Goal: Check status: Check status

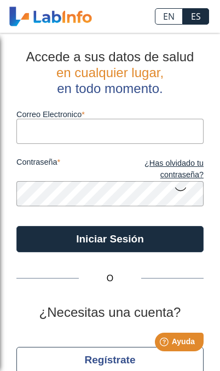
type input "[EMAIL_ADDRESS][DOMAIN_NAME]"
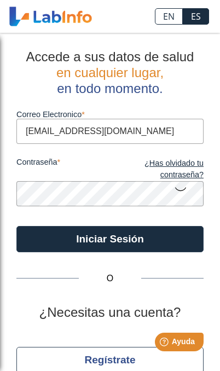
click at [110, 239] on button "Iniciar Sesión" at bounding box center [109, 239] width 187 height 26
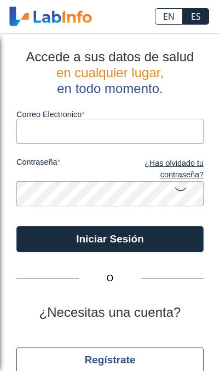
click at [136, 126] on input "Correo Electronico" at bounding box center [109, 131] width 187 height 25
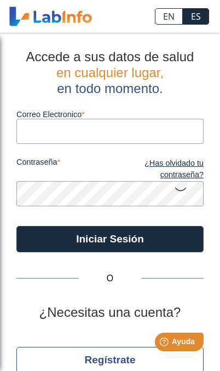
type input "[EMAIL_ADDRESS][DOMAIN_NAME]"
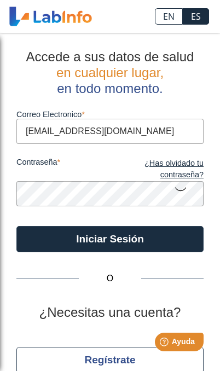
click at [166, 241] on button "Iniciar Sesión" at bounding box center [109, 239] width 187 height 26
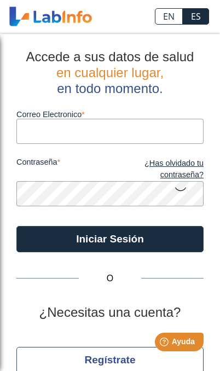
type input "[EMAIL_ADDRESS][DOMAIN_NAME]"
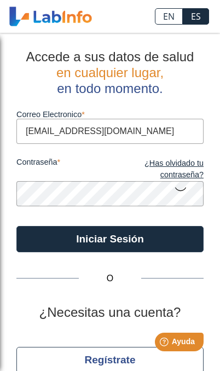
click at [110, 239] on button "Iniciar Sesión" at bounding box center [109, 239] width 187 height 26
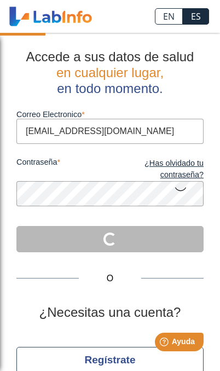
click at [184, 190] on icon at bounding box center [180, 188] width 13 height 21
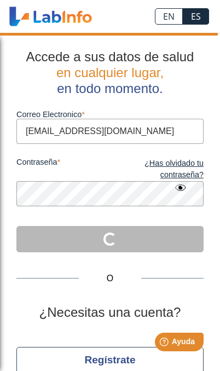
click at [196, 20] on link "ES" at bounding box center [196, 16] width 26 height 16
click at [163, 19] on link "EN" at bounding box center [169, 16] width 28 height 16
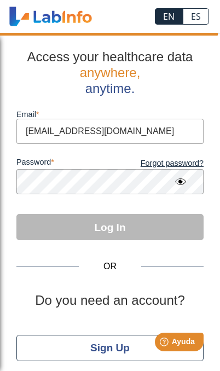
click at [195, 19] on link "ES" at bounding box center [196, 16] width 26 height 16
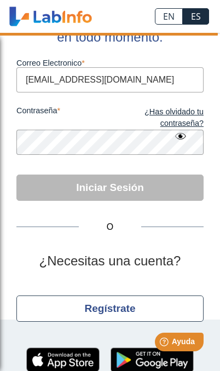
scroll to position [51, 0]
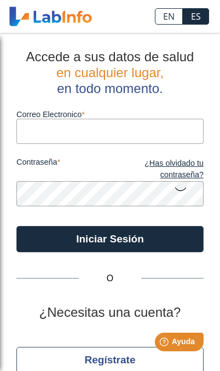
type input "[EMAIL_ADDRESS][DOMAIN_NAME]"
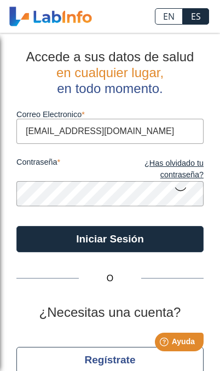
click at [110, 239] on button "Iniciar Sesión" at bounding box center [109, 239] width 187 height 26
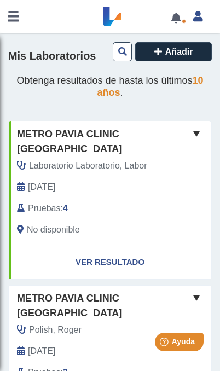
click at [197, 129] on span at bounding box center [196, 133] width 13 height 13
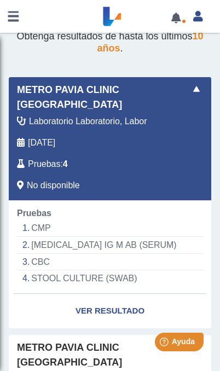
scroll to position [55, 0]
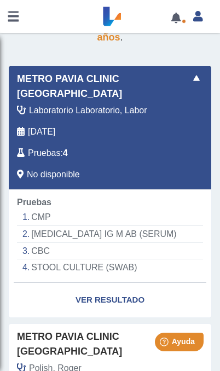
click at [108, 260] on li "STOOL CULTURE (SWAB)" at bounding box center [110, 268] width 186 height 16
click at [109, 266] on li "STOOL CULTURE (SWAB)" at bounding box center [110, 268] width 186 height 16
click at [120, 296] on link "Ver Resultado" at bounding box center [110, 300] width 203 height 34
click at [123, 295] on link "Ver Resultado" at bounding box center [110, 300] width 203 height 34
click at [122, 296] on link "Ver Resultado" at bounding box center [110, 300] width 203 height 34
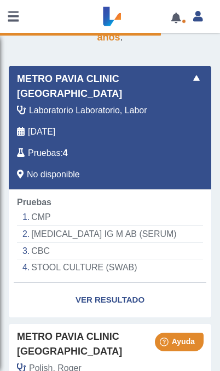
select select "**********"
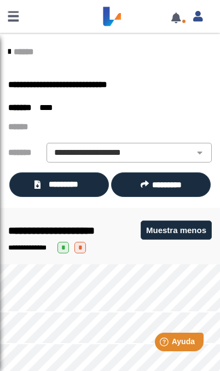
click at [76, 182] on span "*********" at bounding box center [64, 184] width 41 height 12
